Goal: Task Accomplishment & Management: Use online tool/utility

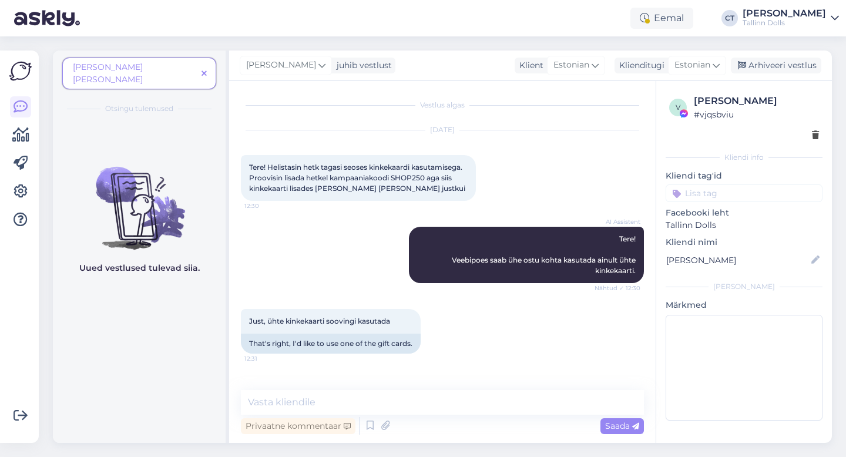
scroll to position [1338, 0]
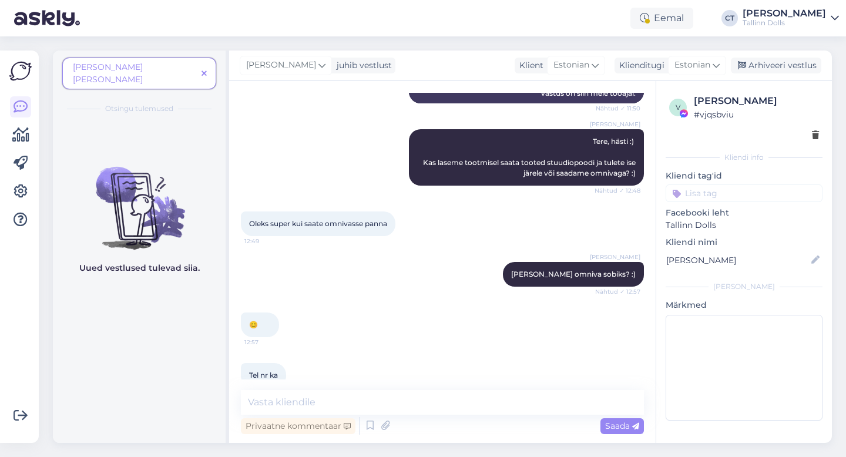
click at [206, 70] on icon at bounding box center [203, 74] width 5 height 8
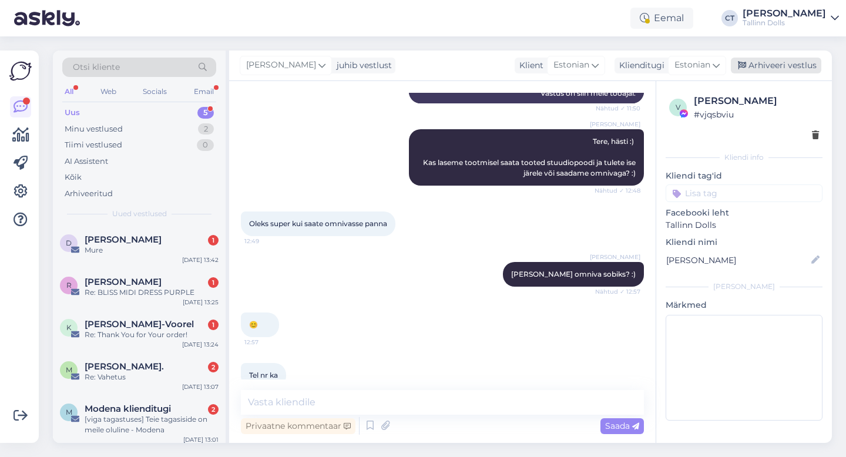
click at [767, 66] on div "Arhiveeri vestlus" at bounding box center [776, 66] width 90 height 16
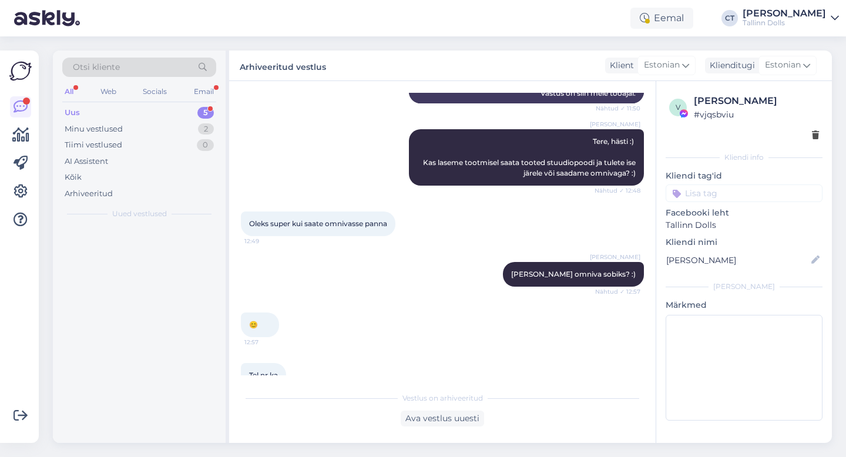
scroll to position [1342, 0]
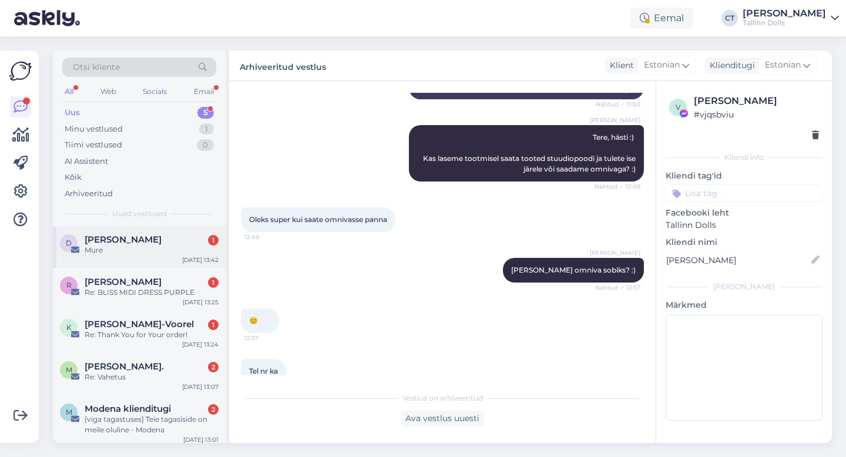
click at [151, 240] on div "[PERSON_NAME] 1" at bounding box center [152, 239] width 134 height 11
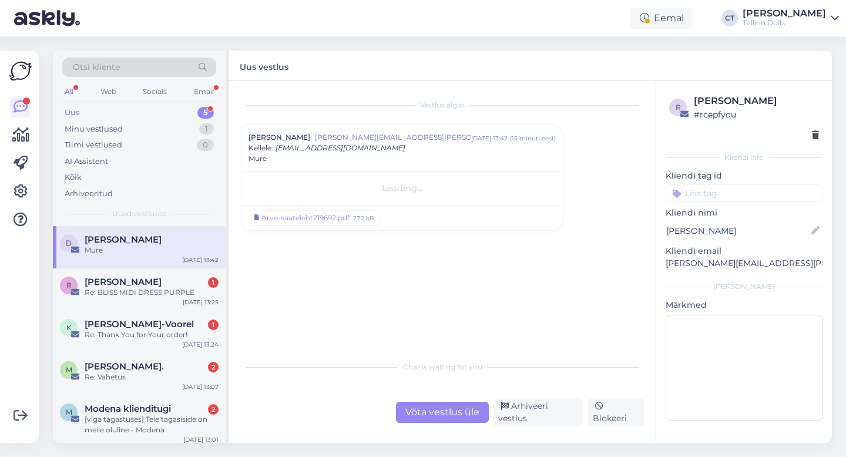
scroll to position [0, 0]
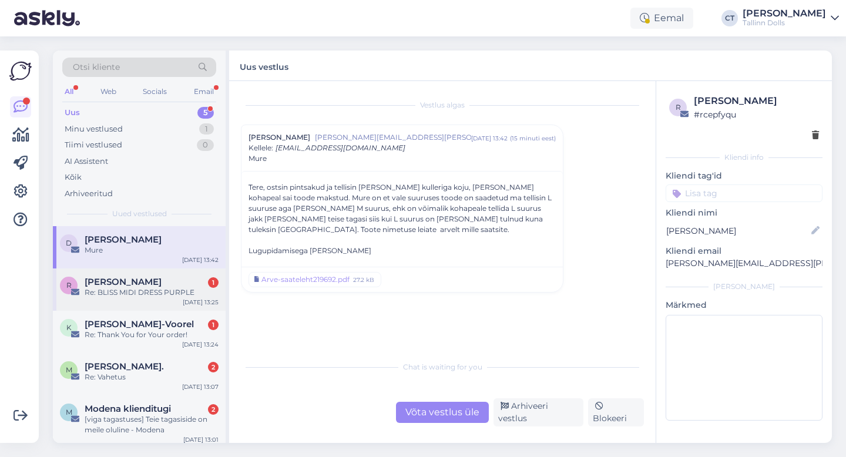
click at [143, 291] on div "Re: BLISS MIDI DRESS PURPLE" at bounding box center [152, 292] width 134 height 11
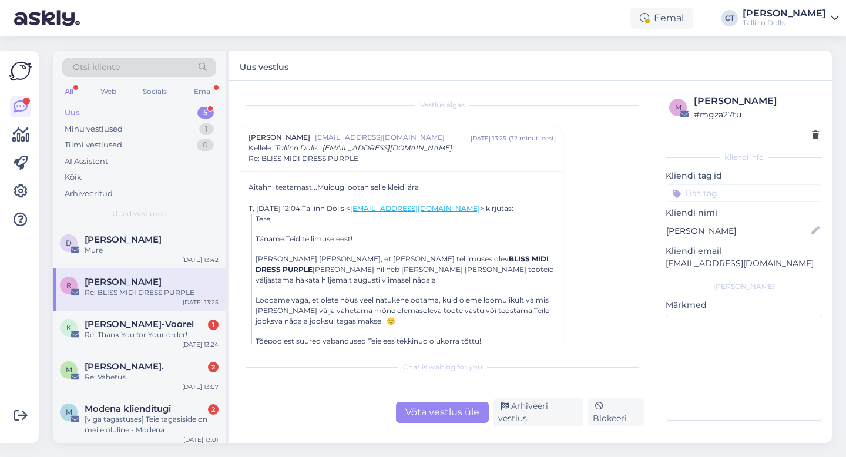
scroll to position [16, 0]
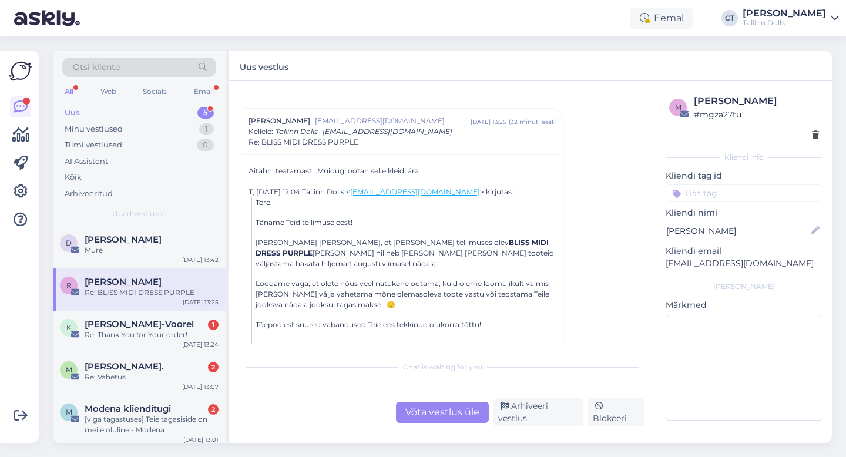
click at [455, 418] on div "Võta vestlus üle" at bounding box center [442, 412] width 93 height 21
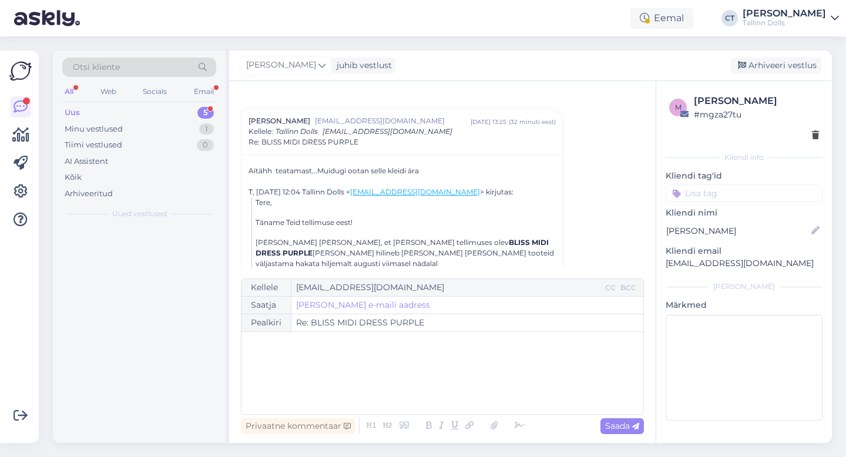
scroll to position [32, 0]
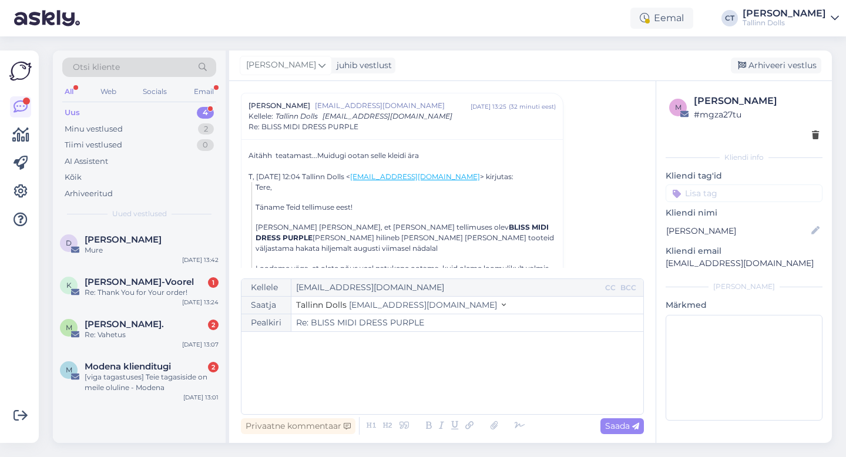
click at [463, 390] on div "﻿" at bounding box center [442, 373] width 390 height 70
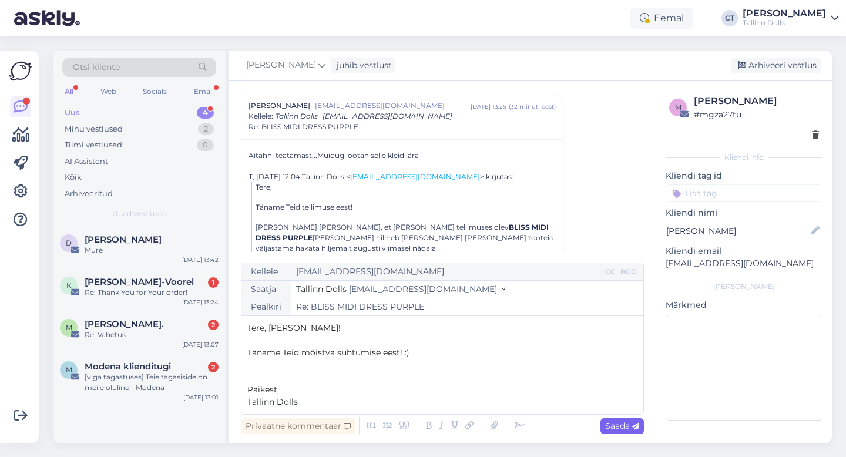
click at [635, 424] on icon at bounding box center [635, 426] width 7 height 7
type input "Re: Re: BLISS MIDI DRESS PURPLE"
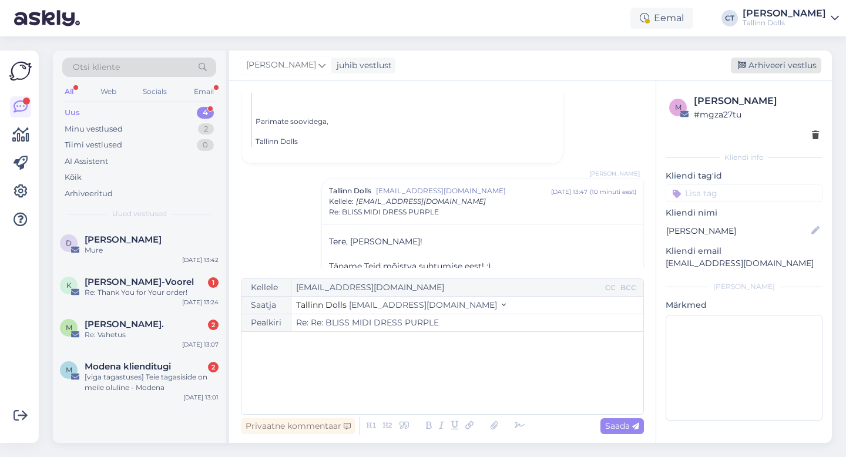
click at [785, 60] on div "Arhiveeri vestlus" at bounding box center [776, 66] width 90 height 16
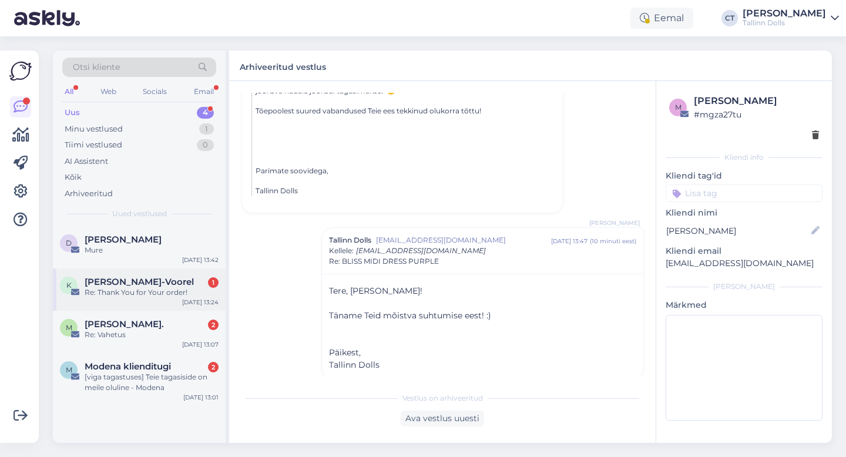
click at [116, 291] on div "Re: Thank You for Your order!" at bounding box center [152, 292] width 134 height 11
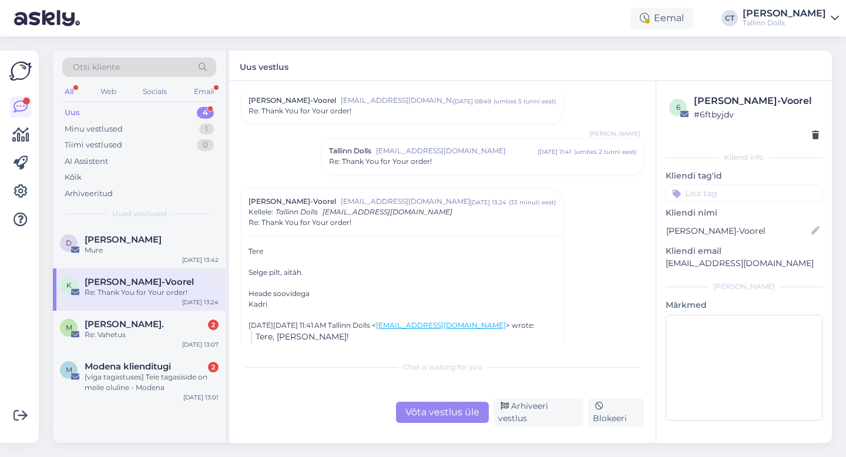
scroll to position [240, 0]
click at [450, 157] on div "Re: Thank You for Your order!" at bounding box center [482, 160] width 307 height 11
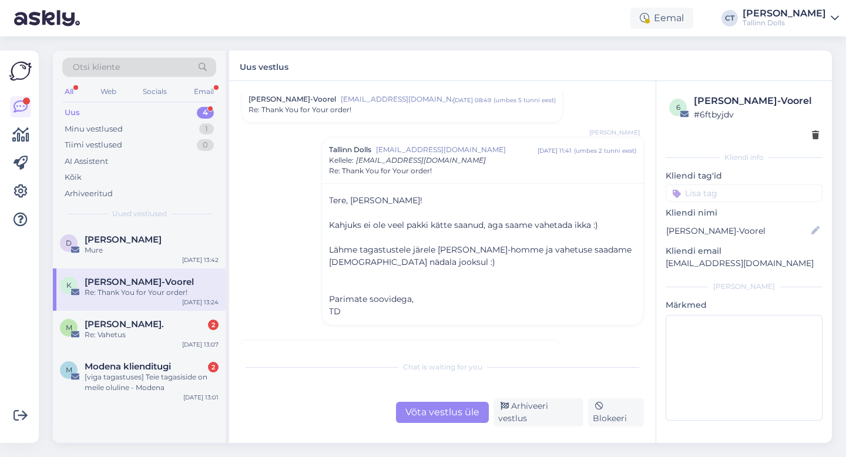
scroll to position [267, 0]
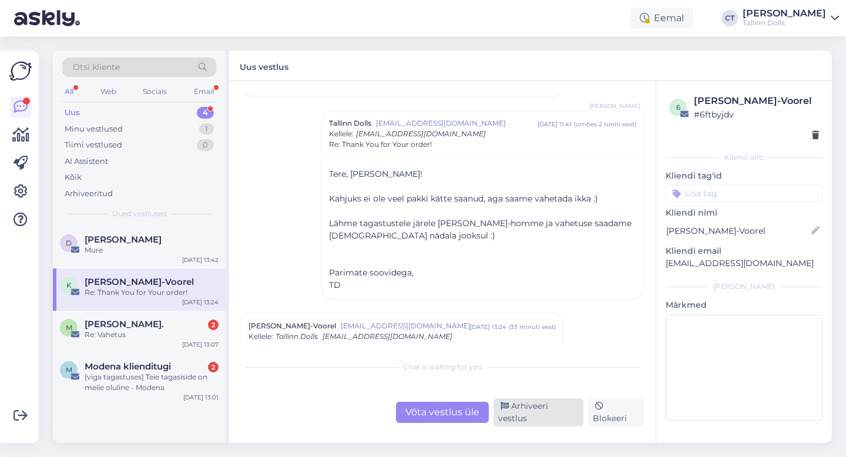
click at [545, 415] on div "Arhiveeri vestlus" at bounding box center [538, 412] width 90 height 28
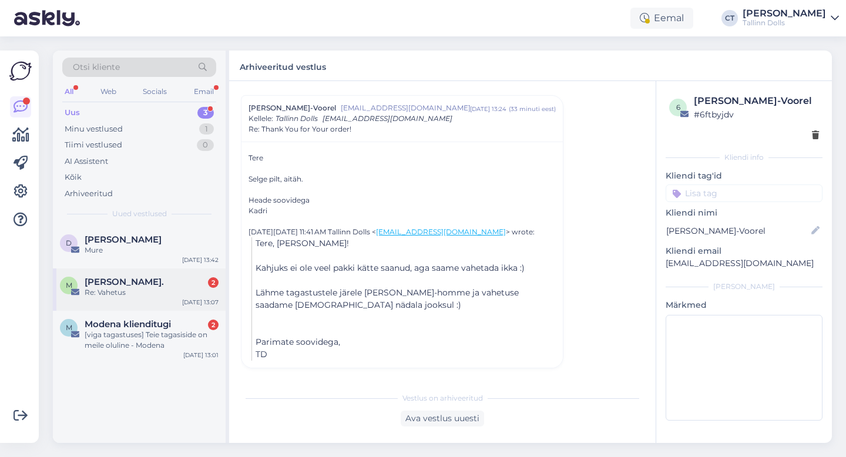
click at [157, 304] on div "M [PERSON_NAME]. 2 Re: Vahetus [DATE] 13:07" at bounding box center [139, 289] width 173 height 42
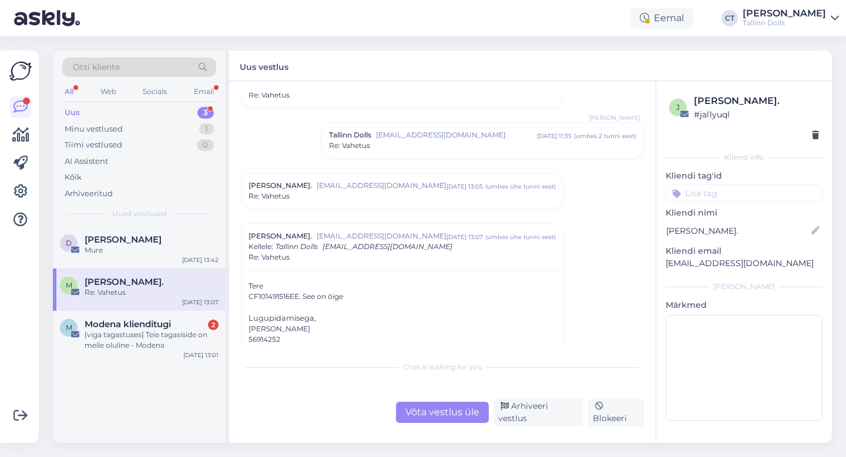
scroll to position [265, 0]
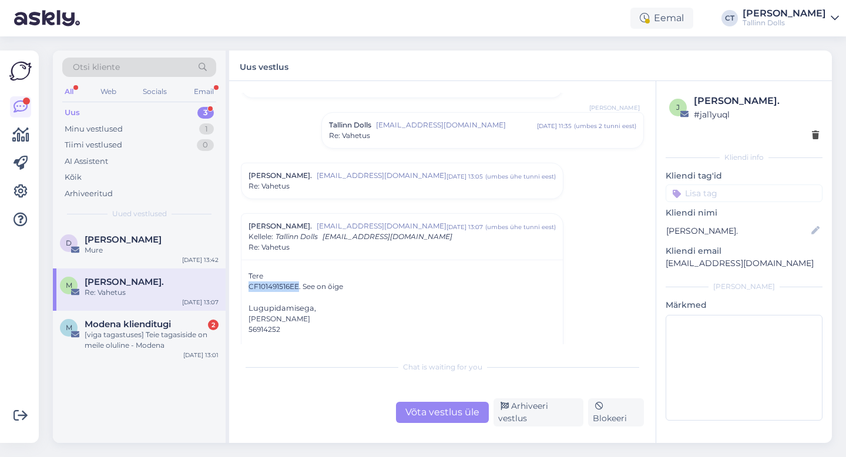
drag, startPoint x: 247, startPoint y: 287, endPoint x: 298, endPoint y: 287, distance: 51.1
click at [298, 287] on div "Tere CF101491516EE. See on õige Lugupidamisega, Marina Kobõlkina 56914252 Вт, 1…" at bounding box center [401, 430] width 321 height 340
copy div "CF101491516EE"
click at [442, 414] on div "Võta vestlus üle" at bounding box center [442, 412] width 93 height 21
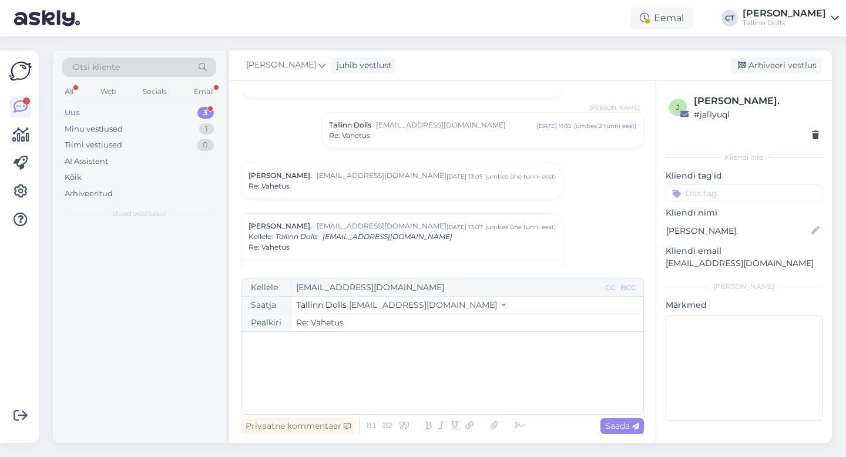
scroll to position [385, 0]
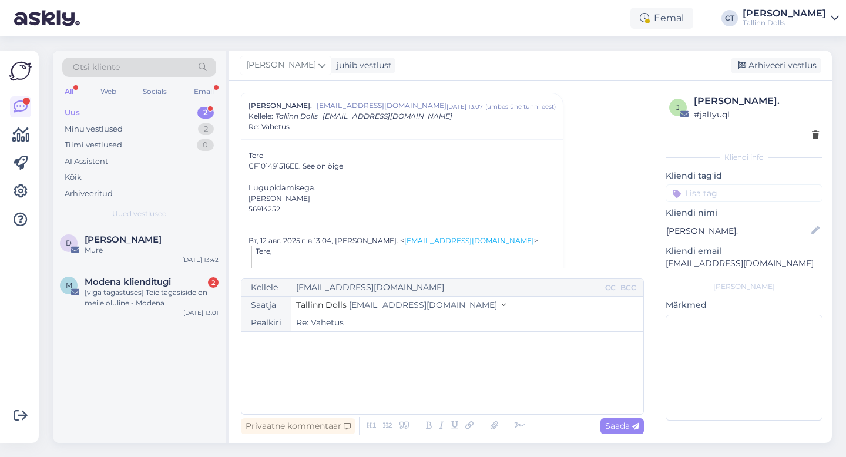
click at [458, 389] on div "﻿" at bounding box center [442, 373] width 390 height 70
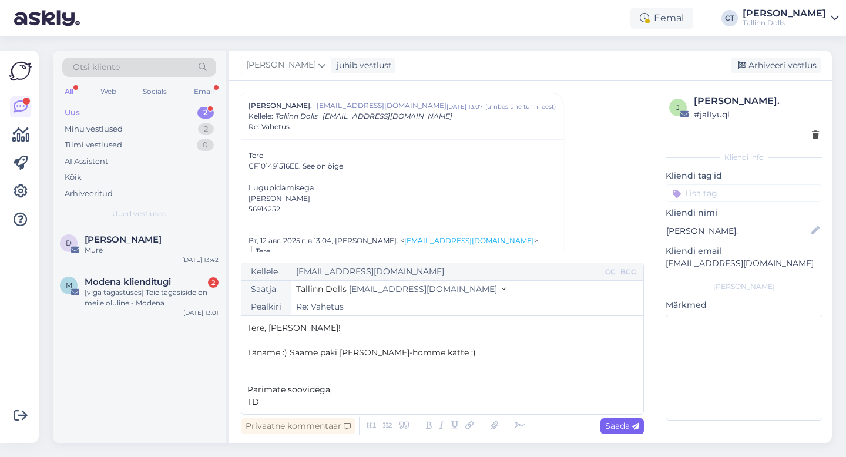
click at [631, 425] on span "Saada" at bounding box center [622, 425] width 34 height 11
type input "Re: Re: Vahetus"
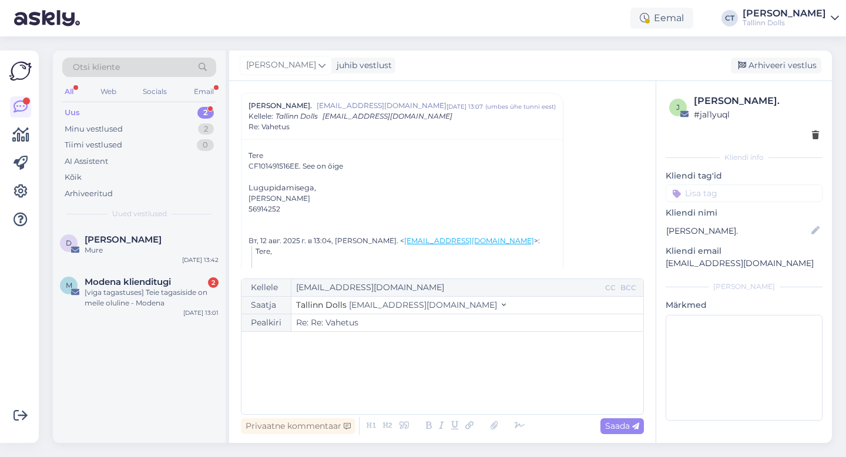
scroll to position [712, 0]
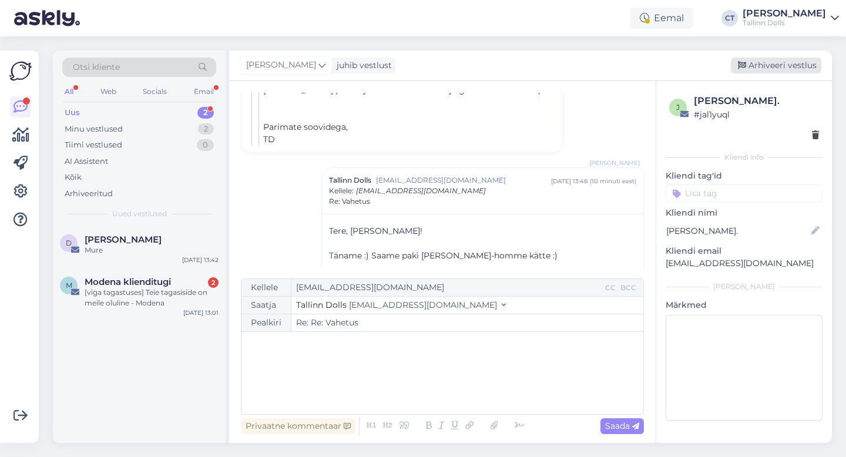
click at [801, 69] on div "Arhiveeri vestlus" at bounding box center [776, 66] width 90 height 16
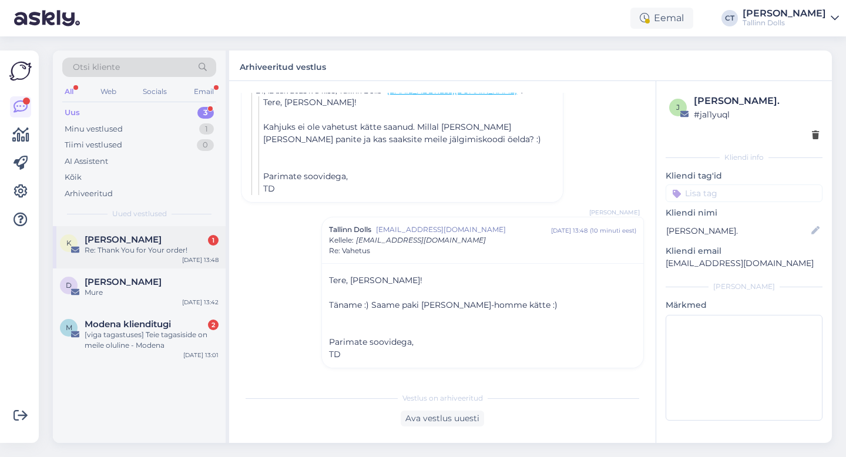
click at [159, 254] on div "Re: Thank You for Your order!" at bounding box center [152, 250] width 134 height 11
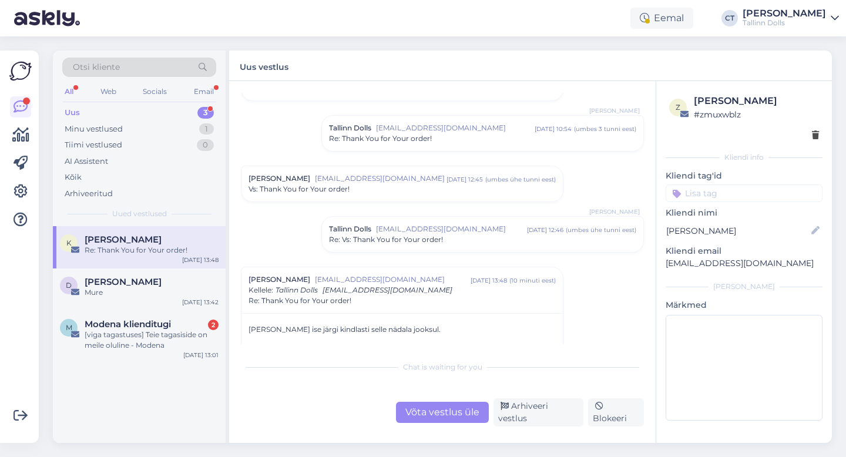
scroll to position [440, 0]
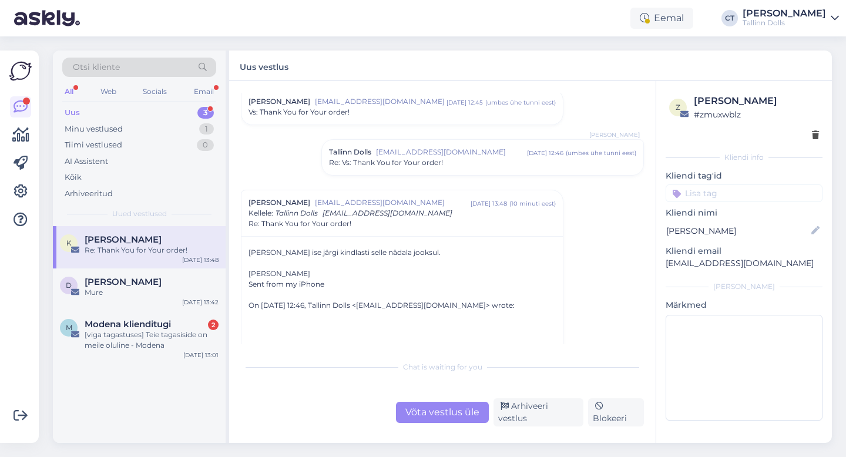
click at [443, 418] on div "Võta vestlus üle" at bounding box center [442, 412] width 93 height 21
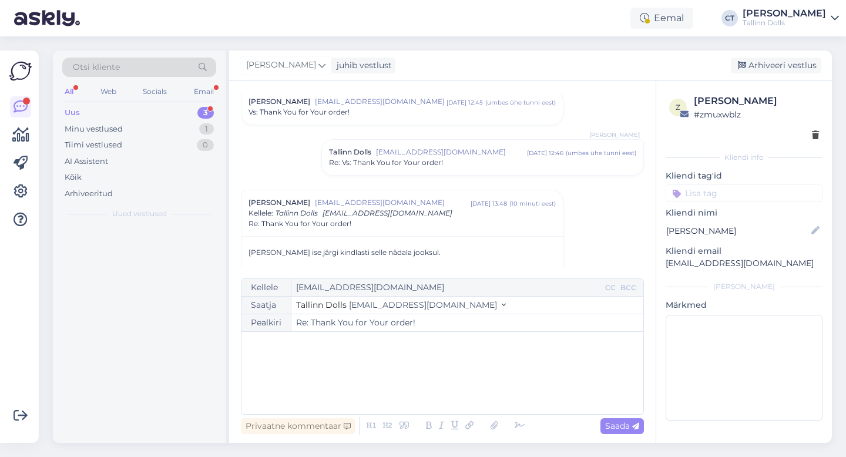
scroll to position [537, 0]
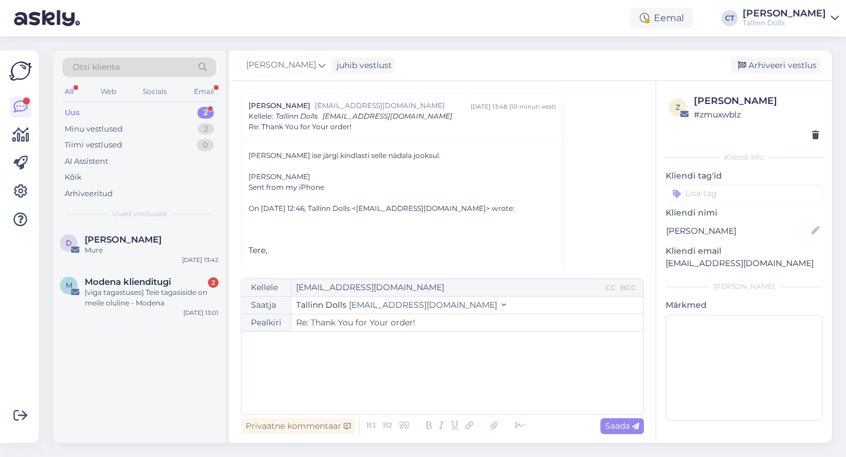
click at [460, 395] on div "﻿" at bounding box center [442, 373] width 390 height 70
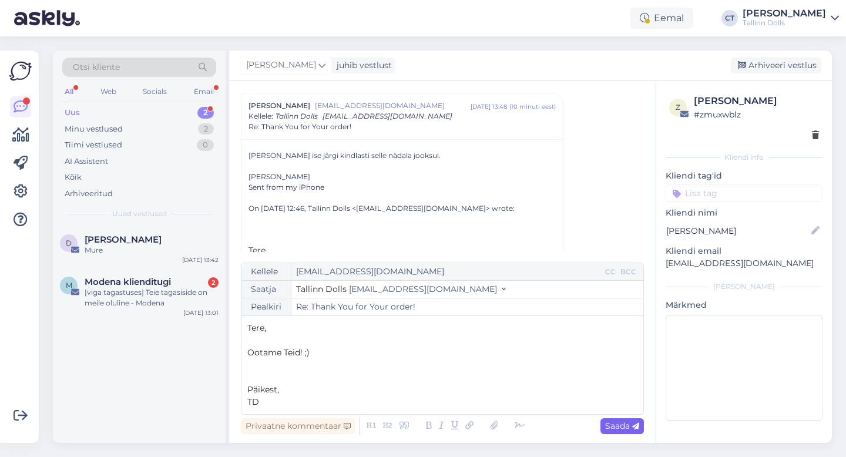
click at [627, 428] on span "Saada" at bounding box center [622, 425] width 34 height 11
type input "Re: Re: Thank You for Your order!"
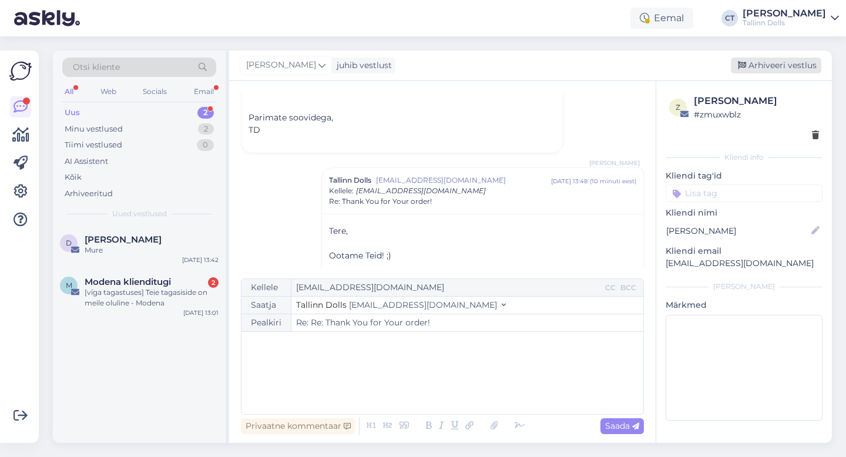
click at [792, 61] on div "Arhiveeri vestlus" at bounding box center [776, 66] width 90 height 16
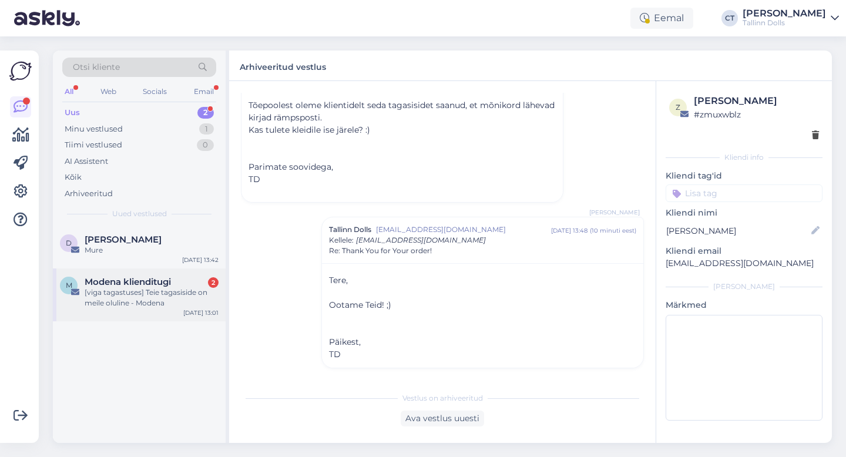
click at [155, 291] on div "[viga tagastuses] Teie tagasiside on meile oluline - Modena" at bounding box center [152, 297] width 134 height 21
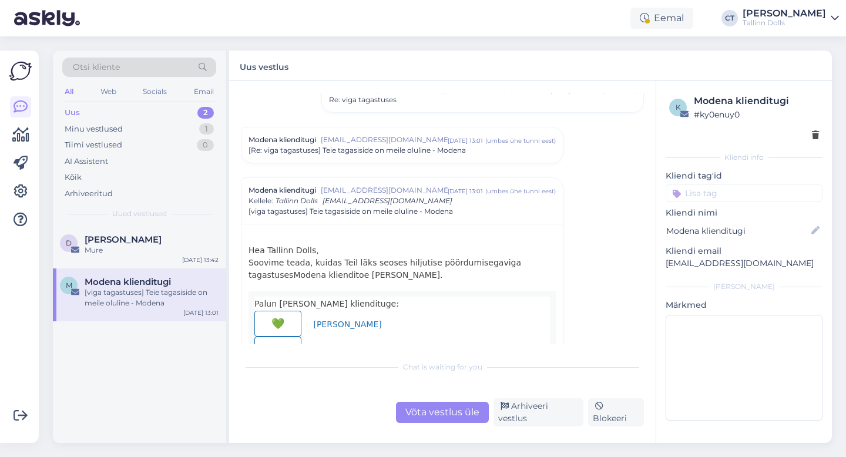
scroll to position [1483, 0]
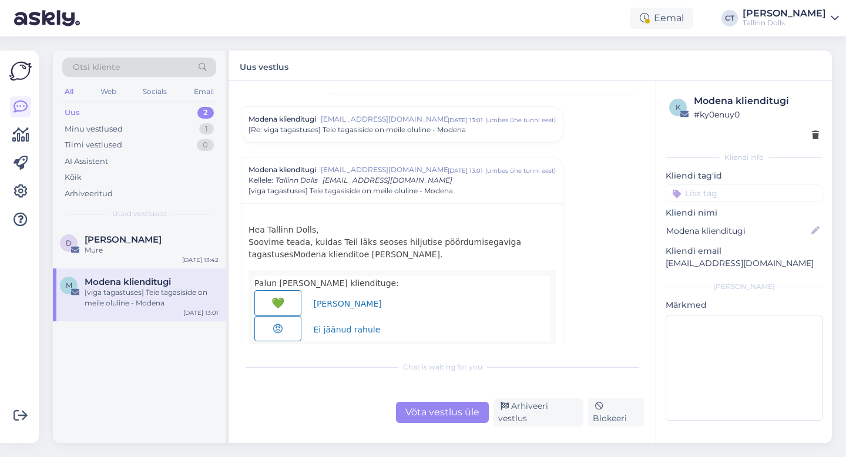
click at [398, 129] on span "[Re: viga tagastuses] Teie tagasiside on meile oluline - Modena" at bounding box center [356, 129] width 217 height 11
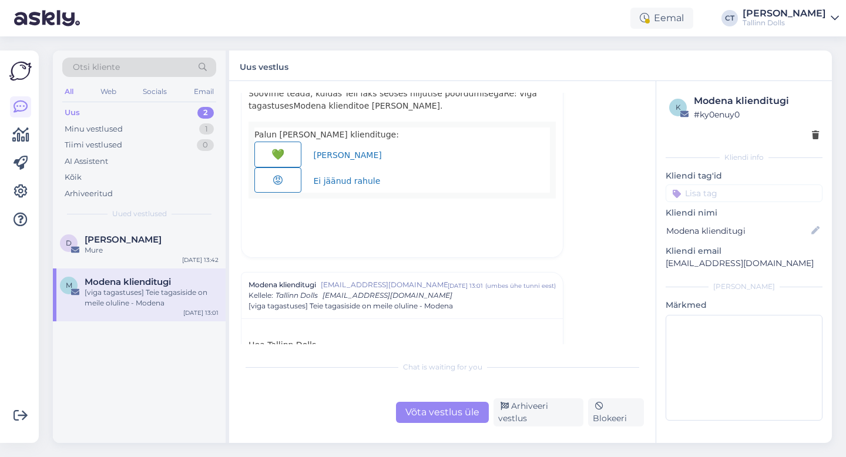
scroll to position [1419, 0]
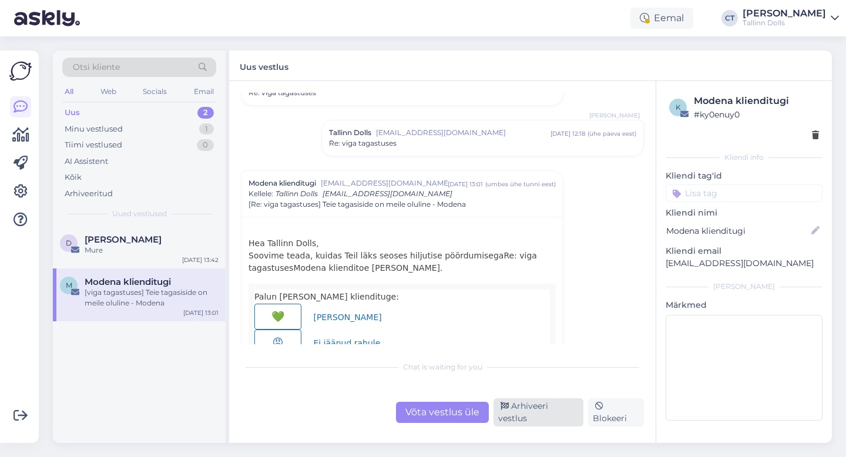
click at [570, 422] on div "Arhiveeri vestlus" at bounding box center [538, 412] width 90 height 28
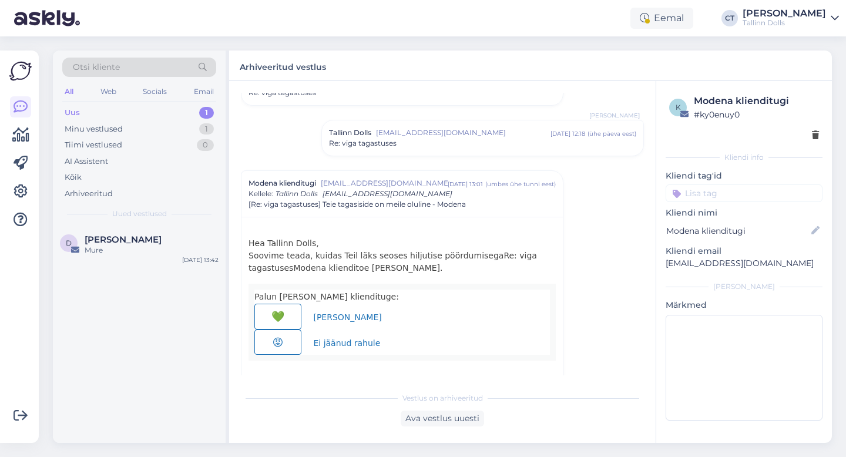
scroll to position [1734, 0]
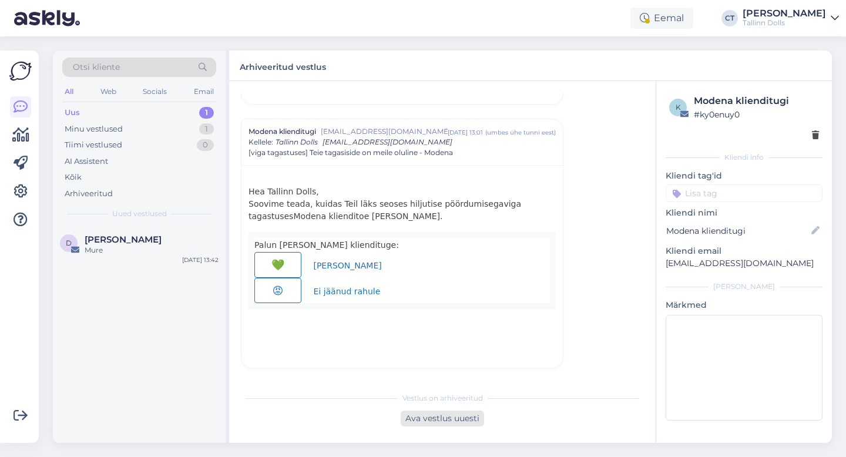
click at [425, 419] on div "Ava vestlus uuesti" at bounding box center [442, 418] width 83 height 16
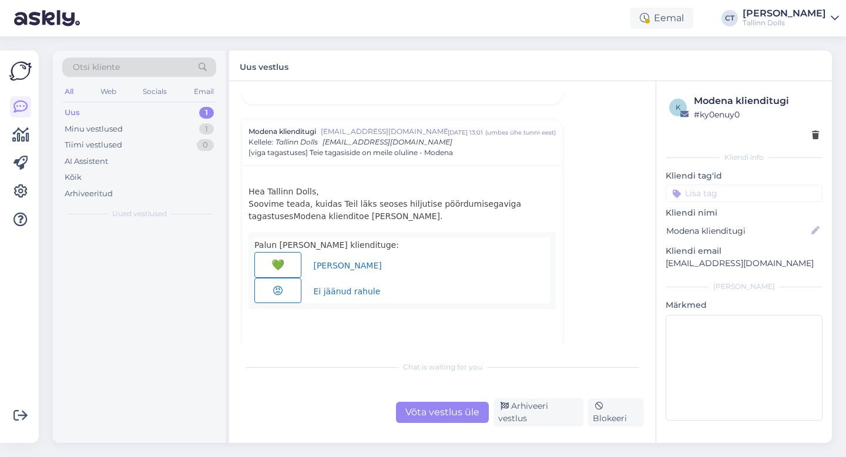
scroll to position [1758, 0]
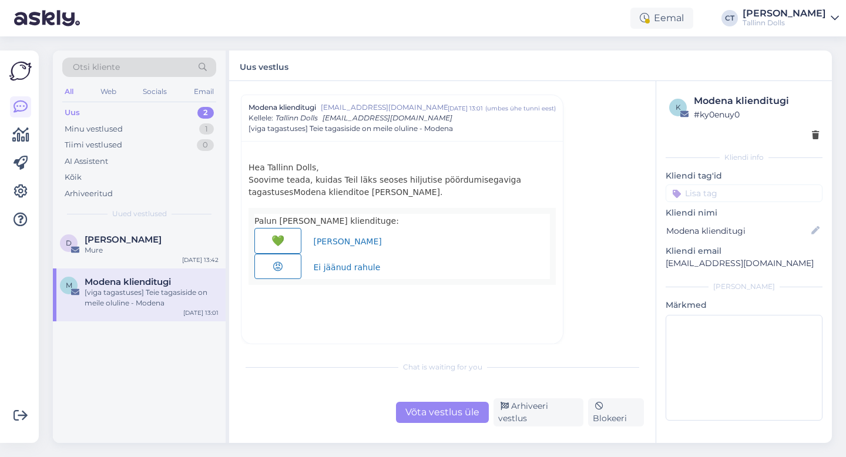
click at [285, 243] on link "💚" at bounding box center [277, 241] width 47 height 26
click at [553, 415] on div "Arhiveeri vestlus" at bounding box center [538, 412] width 90 height 28
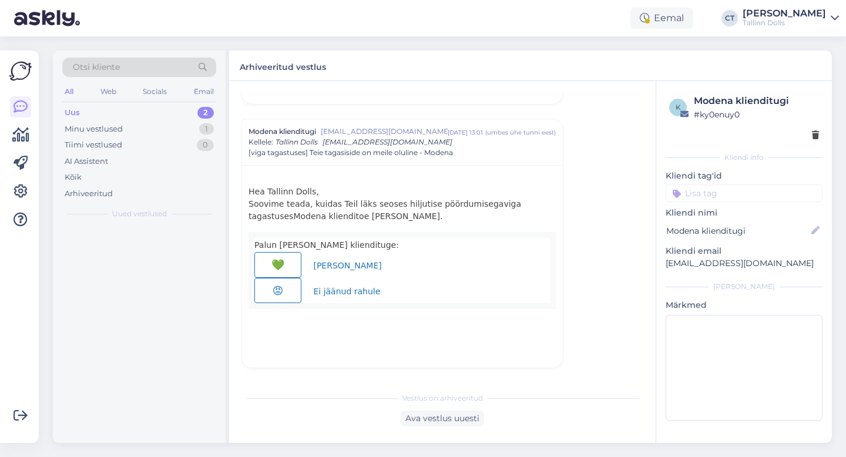
scroll to position [1734, 0]
click at [105, 253] on div "Mure" at bounding box center [152, 250] width 134 height 11
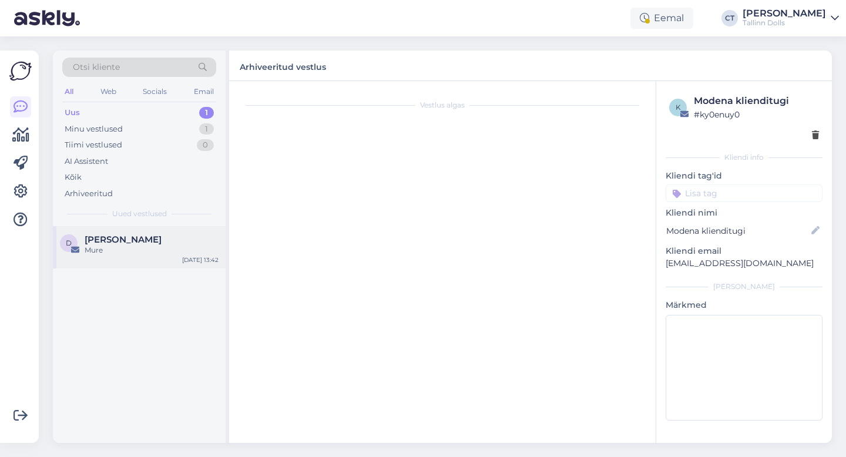
scroll to position [0, 0]
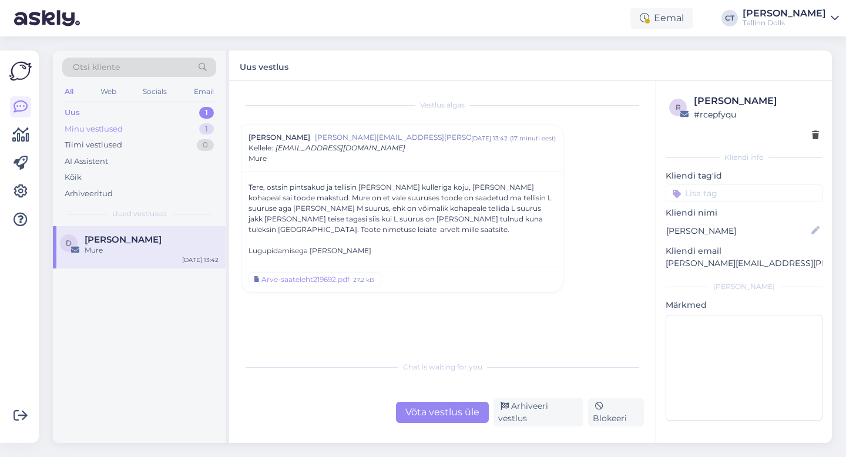
click at [146, 124] on div "Minu vestlused 1" at bounding box center [139, 129] width 154 height 16
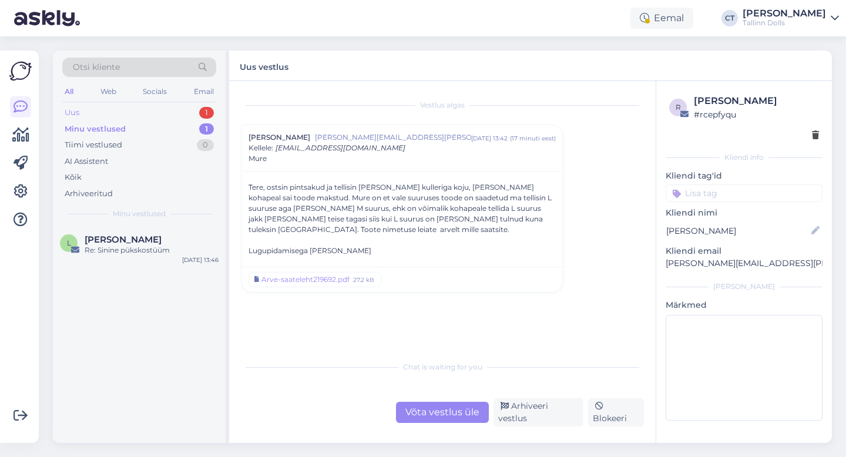
click at [138, 105] on div "Uus 1" at bounding box center [139, 113] width 154 height 16
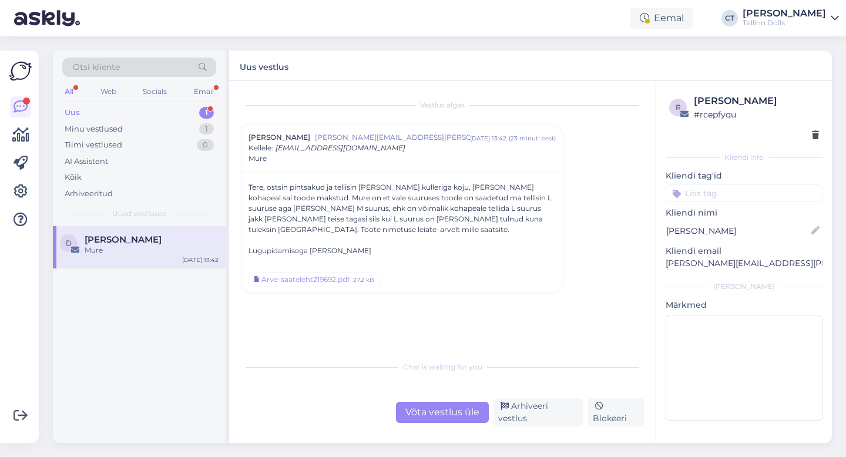
click at [88, 111] on div "Uus 1" at bounding box center [139, 113] width 154 height 16
